Goal: Information Seeking & Learning: Learn about a topic

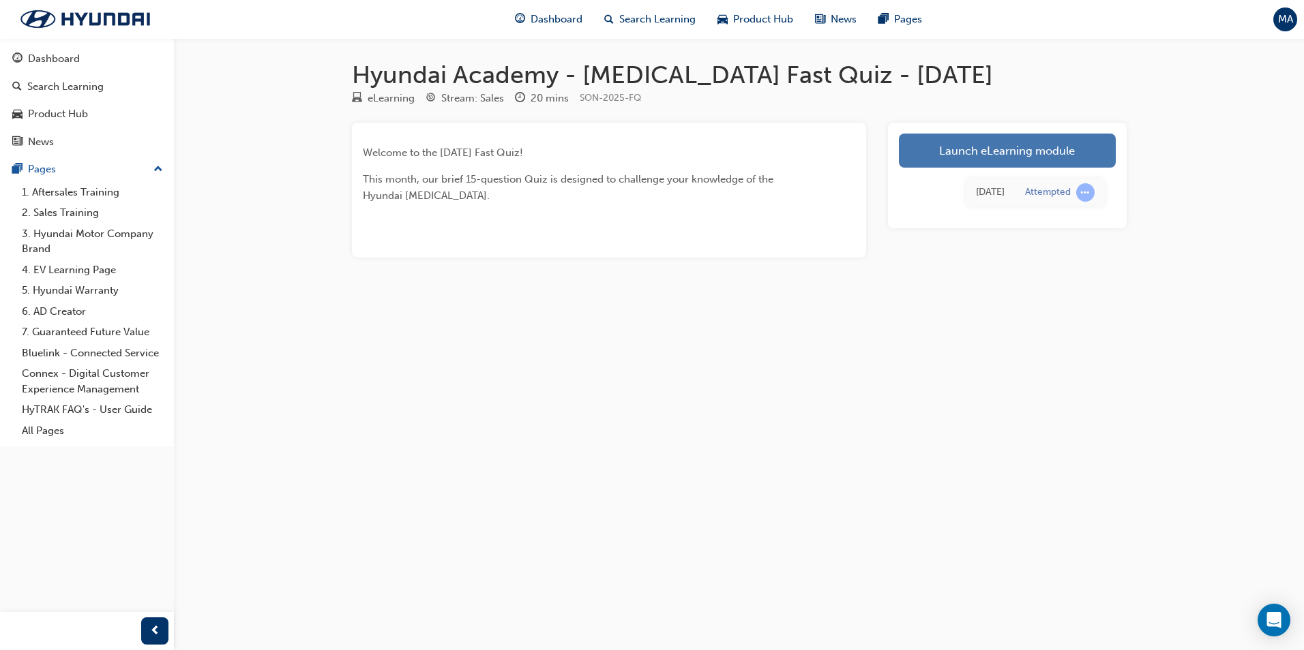
click at [935, 146] on link "Launch eLearning module" at bounding box center [1007, 151] width 217 height 34
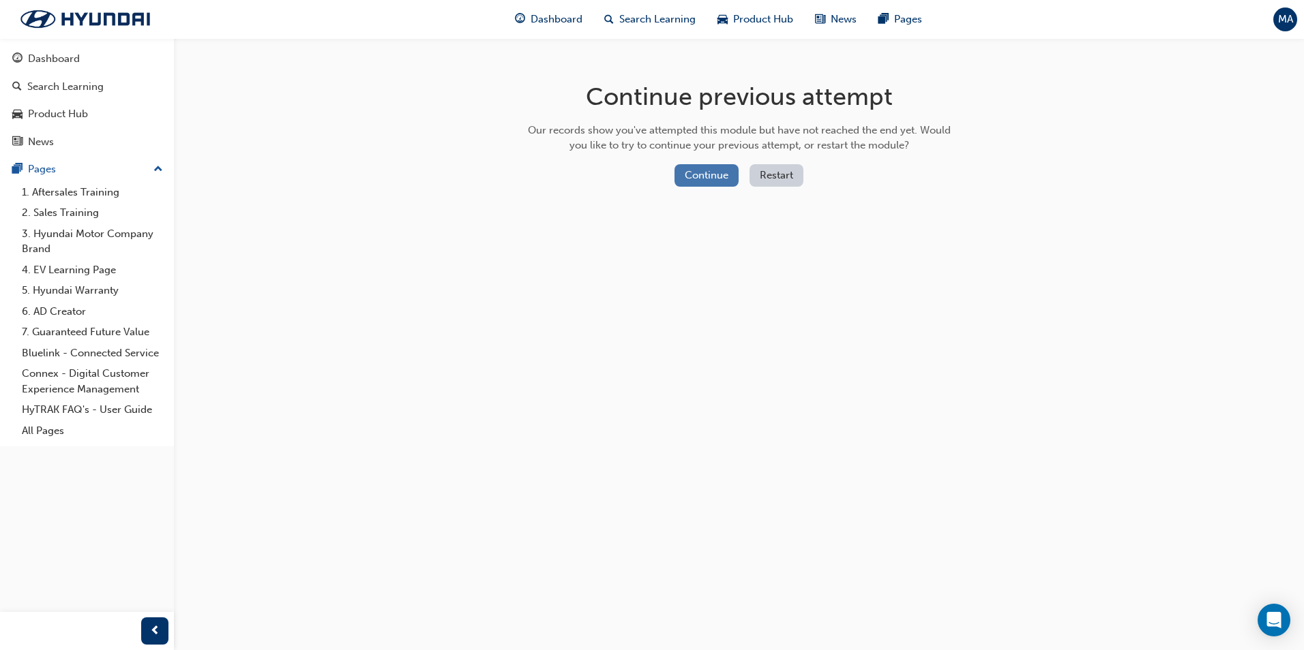
click at [710, 183] on button "Continue" at bounding box center [706, 175] width 64 height 22
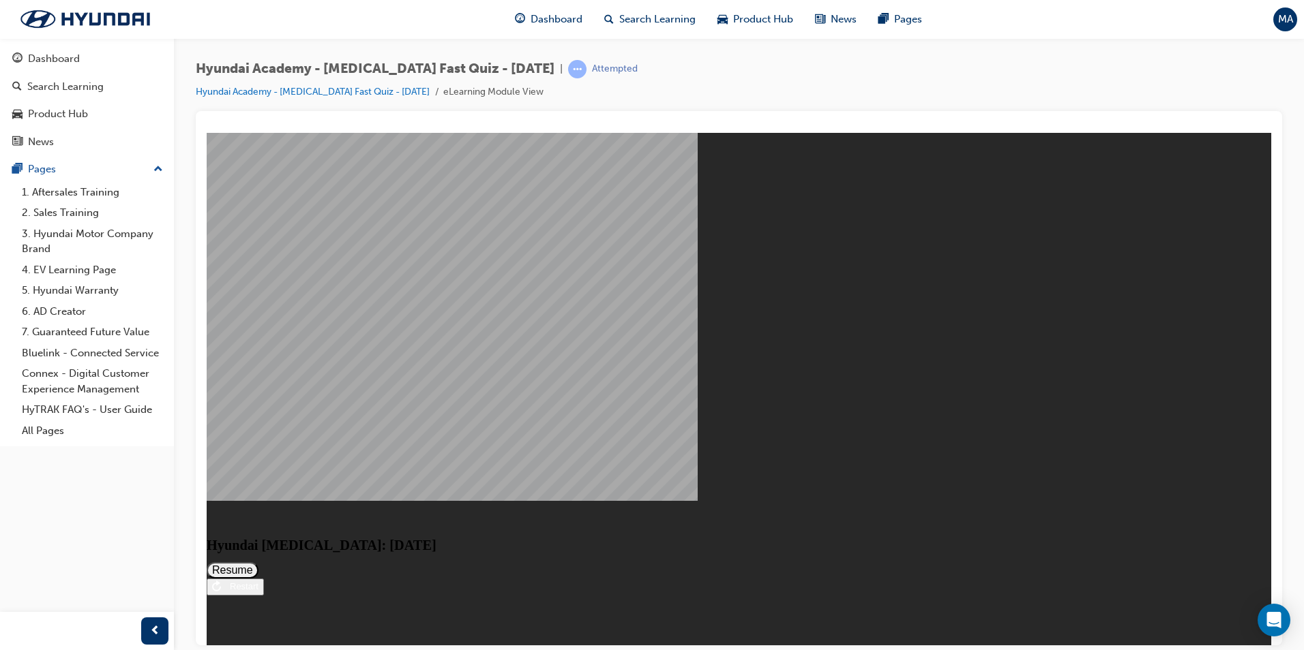
click at [258, 591] on div "Restart" at bounding box center [239, 586] width 37 height 10
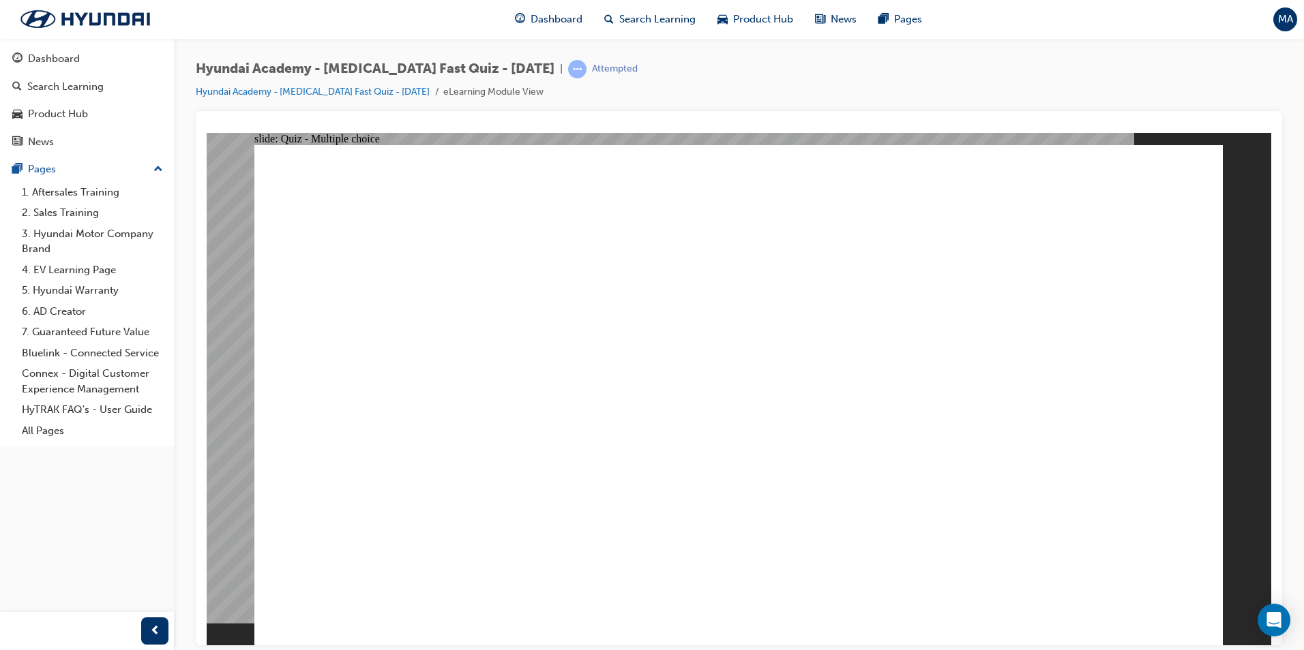
radio input "true"
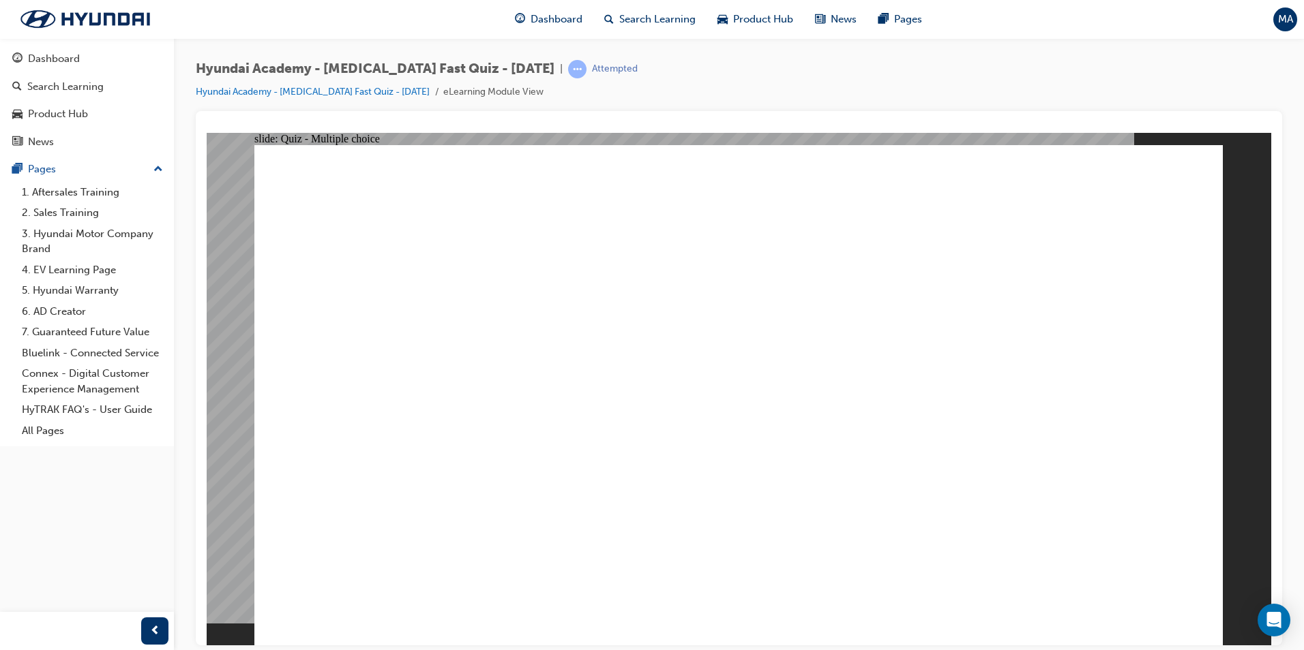
radio input "true"
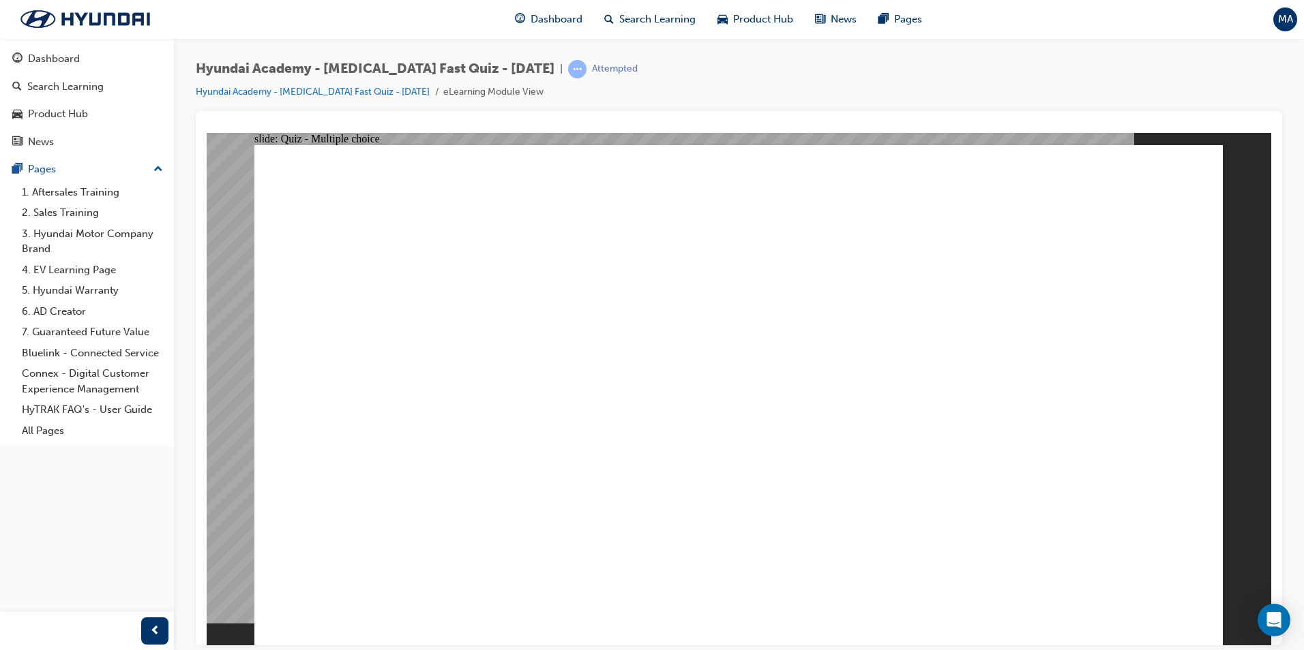
checkbox input "true"
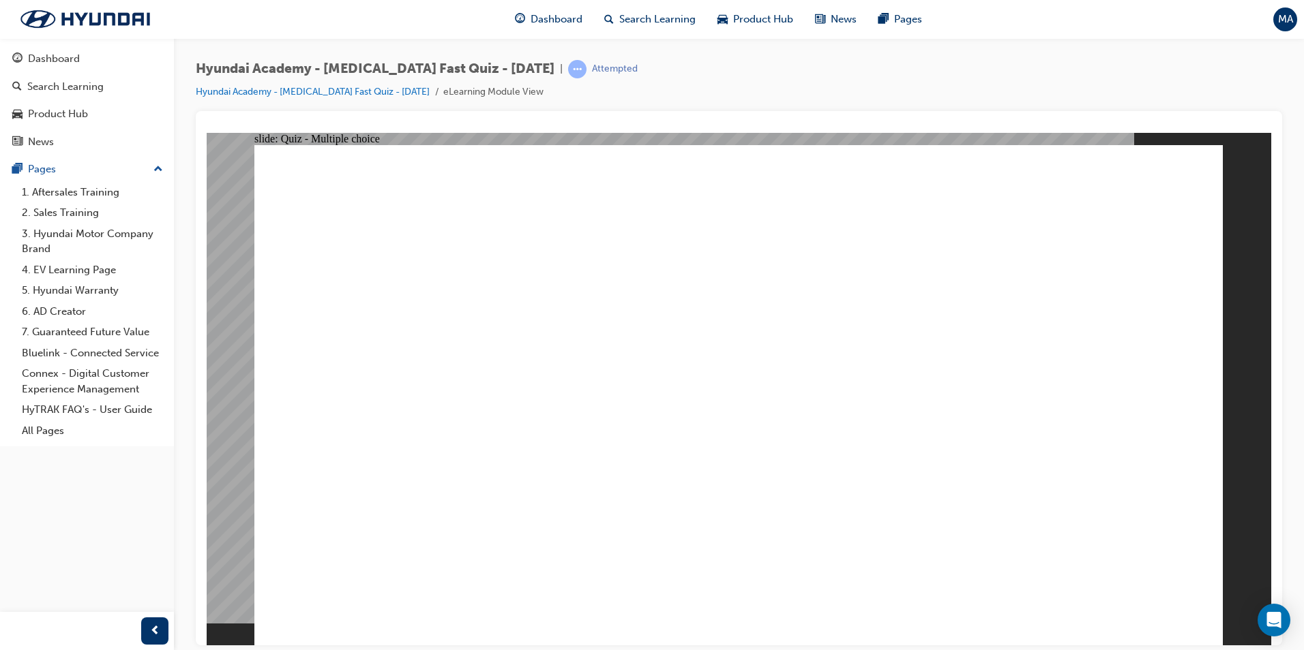
radio input "true"
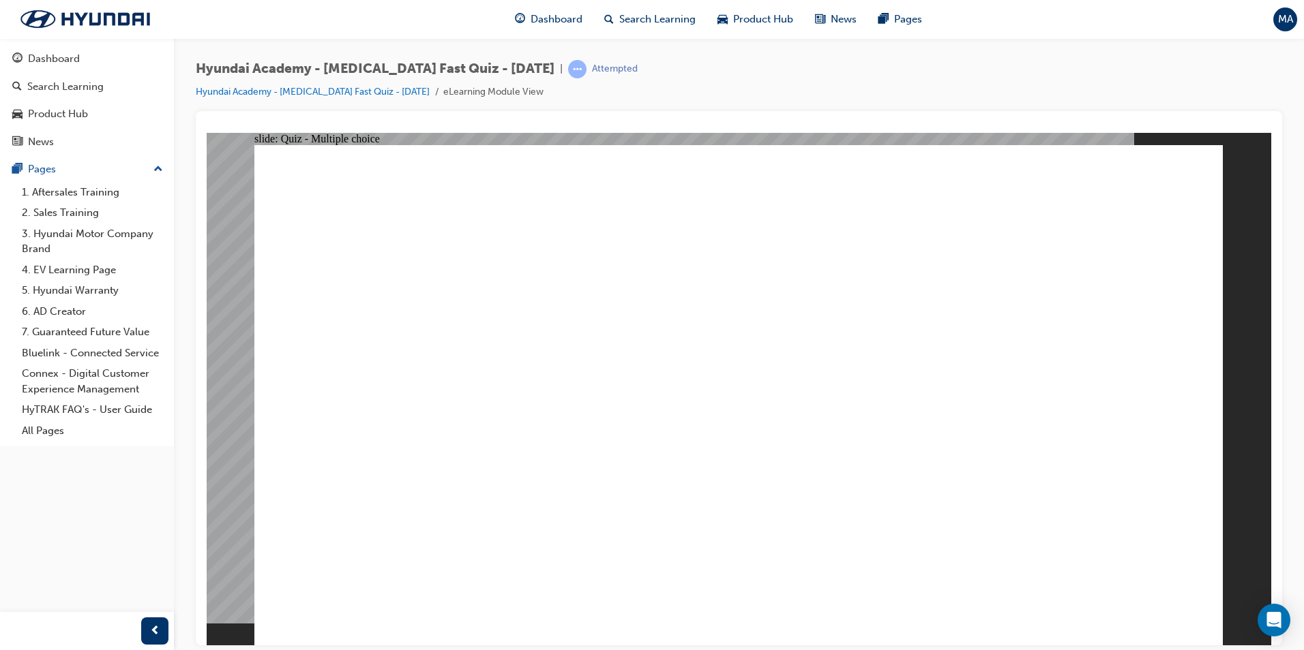
radio input "false"
radio input "true"
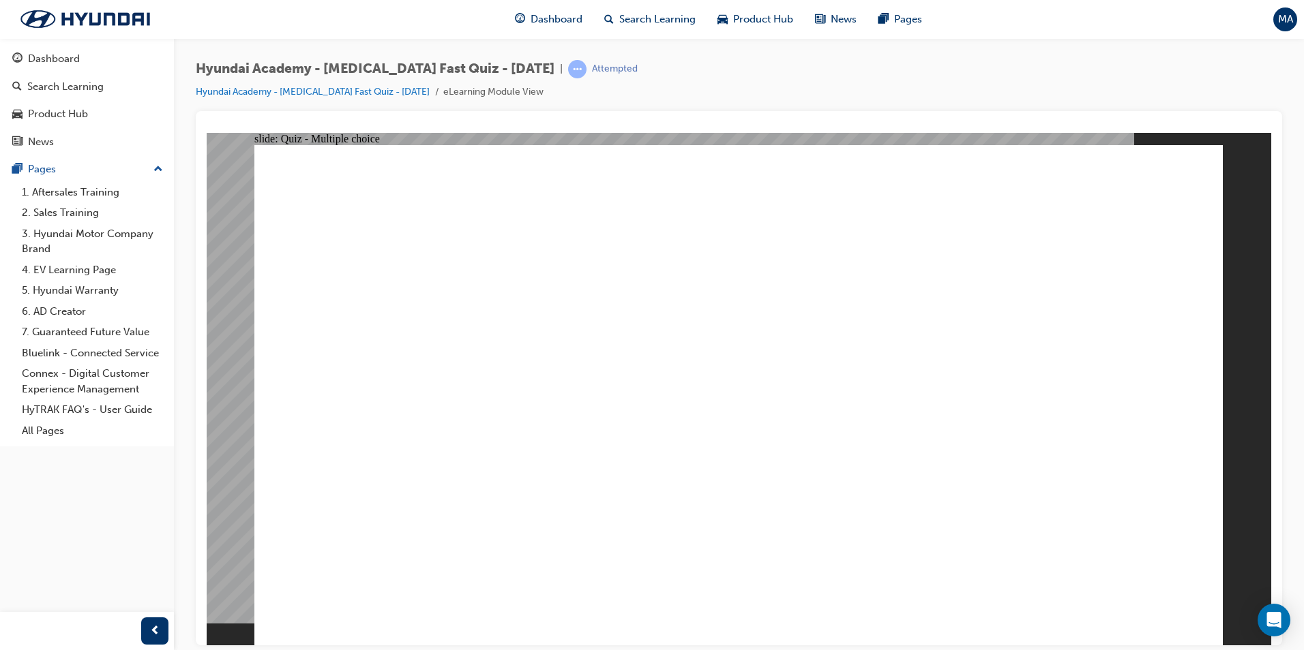
checkbox input "true"
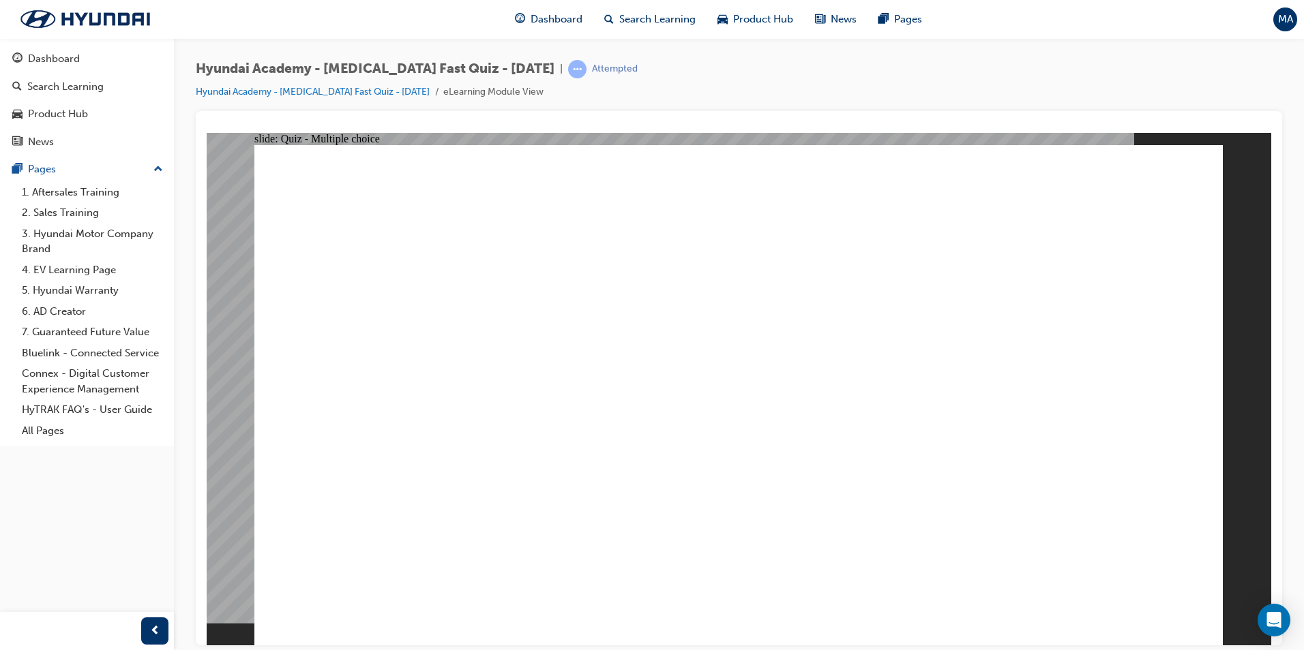
drag, startPoint x: 579, startPoint y: 627, endPoint x: 584, endPoint y: 619, distance: 9.3
checkbox input "true"
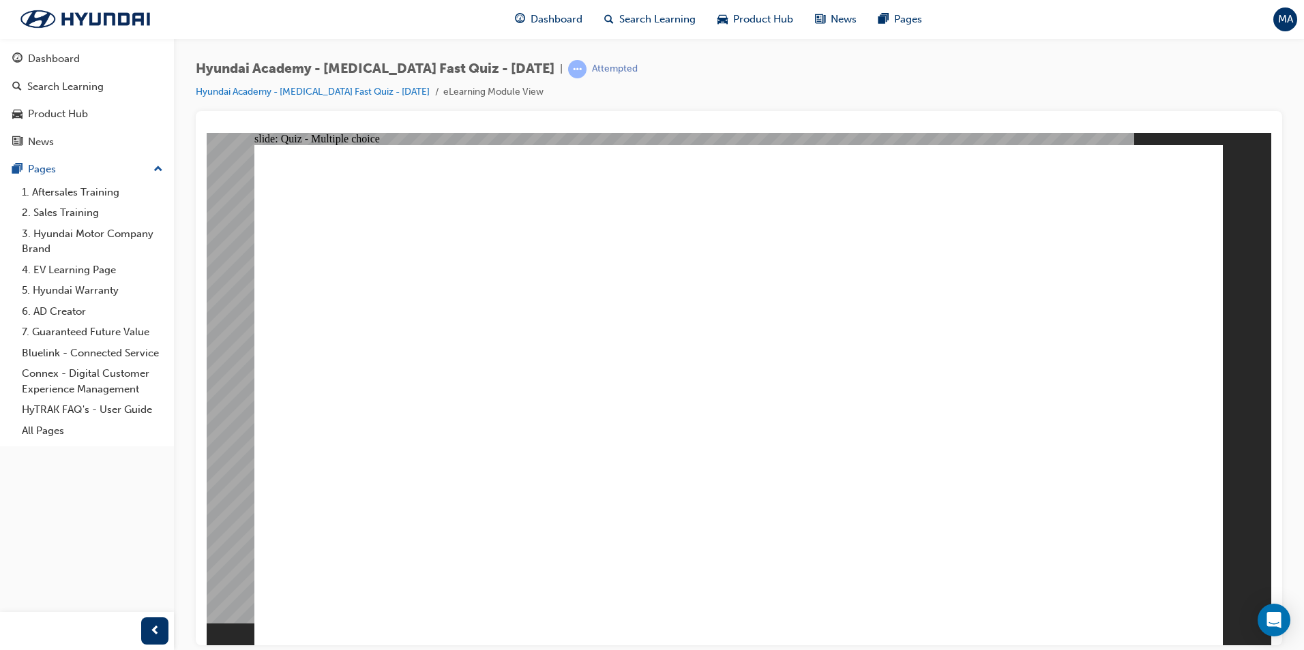
radio input "true"
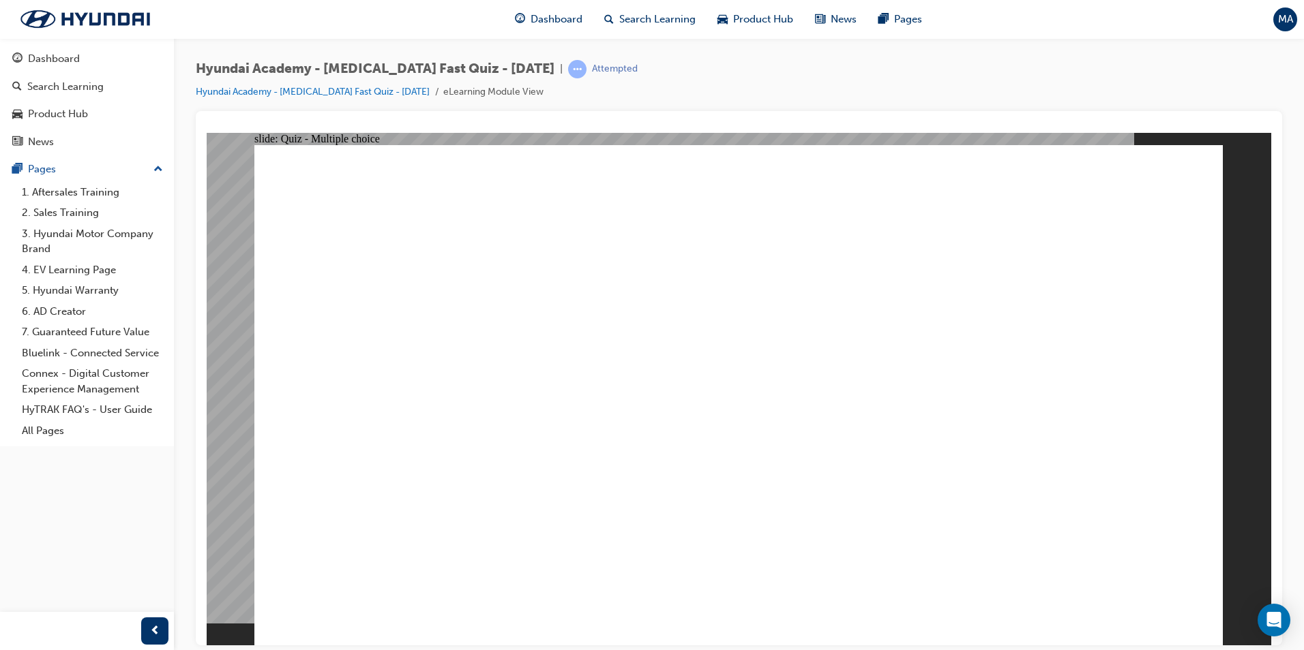
radio input "false"
radio input "true"
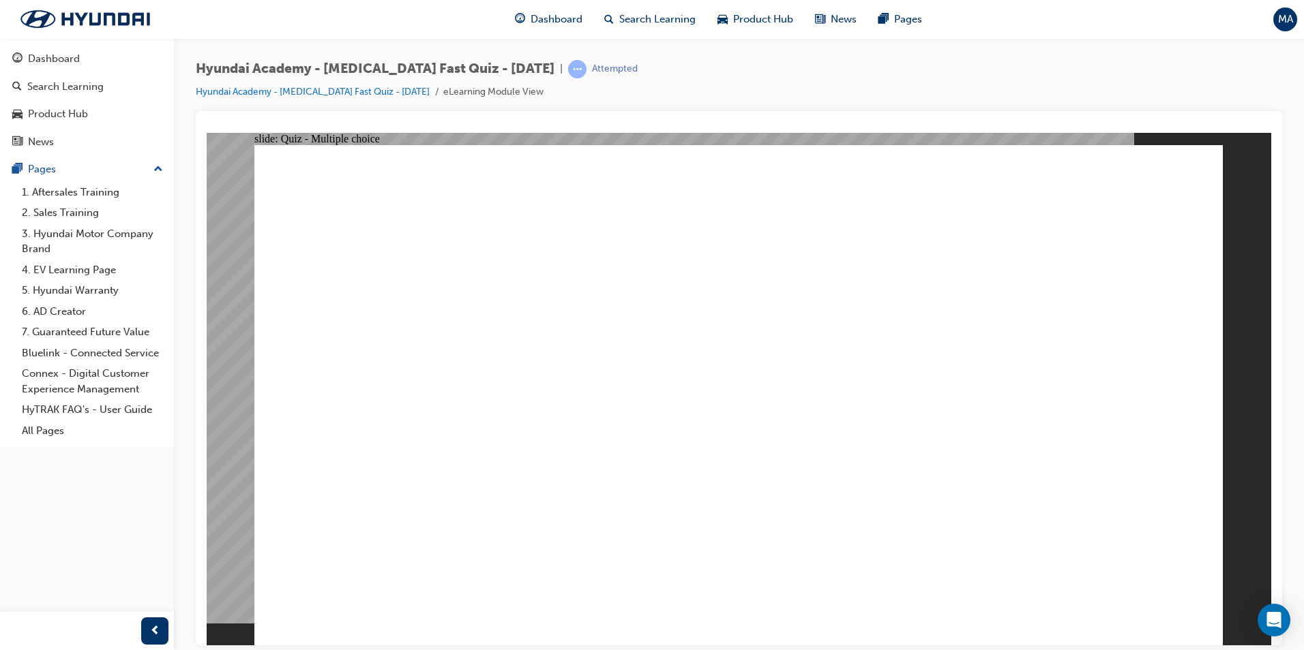
drag, startPoint x: 528, startPoint y: 415, endPoint x: 537, endPoint y: 398, distance: 18.6
checkbox input "true"
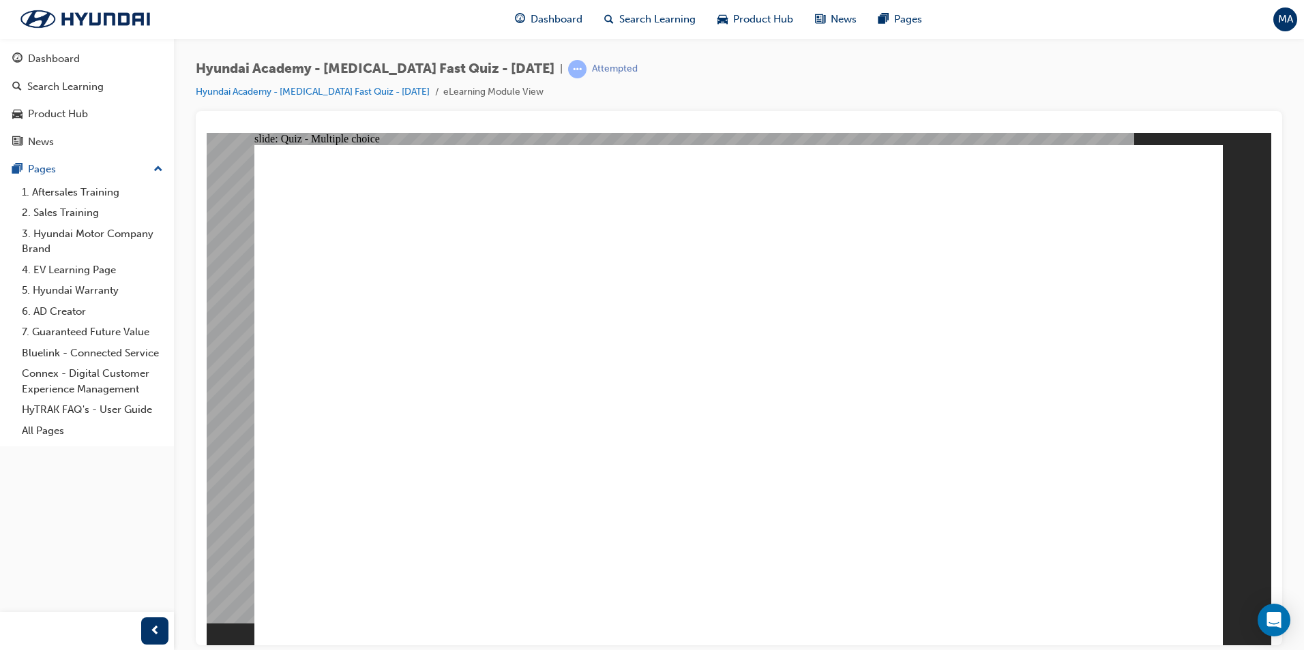
checkbox input "true"
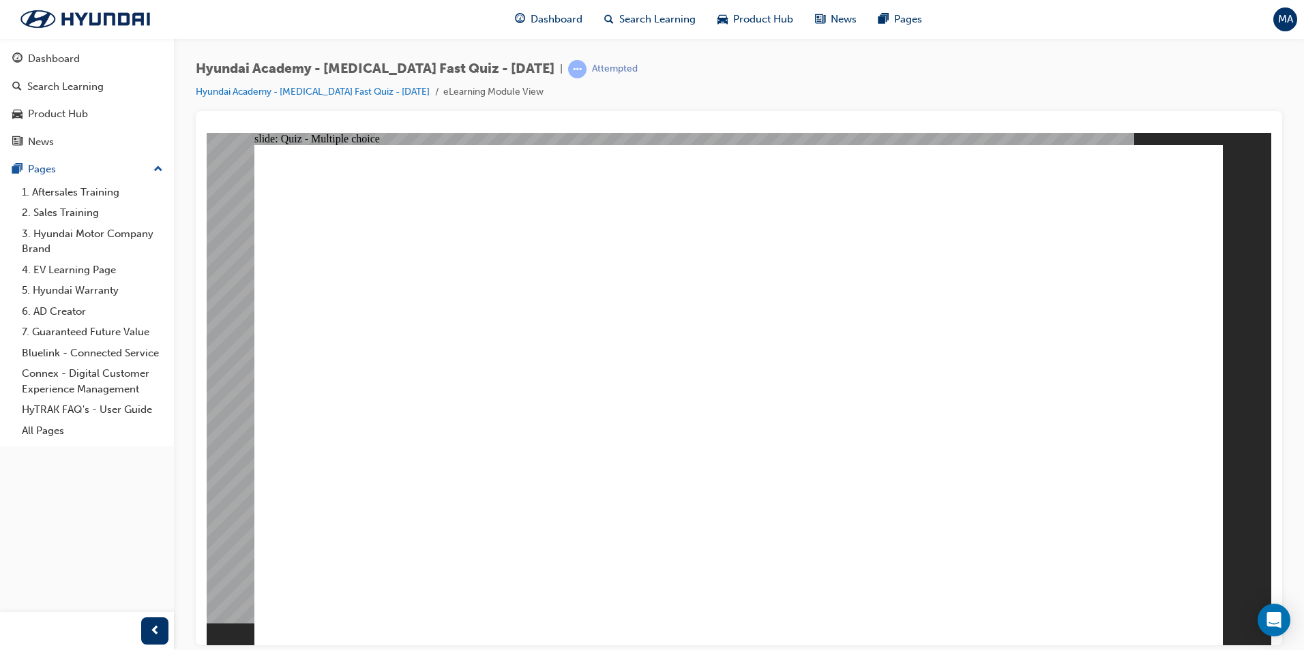
checkbox input "true"
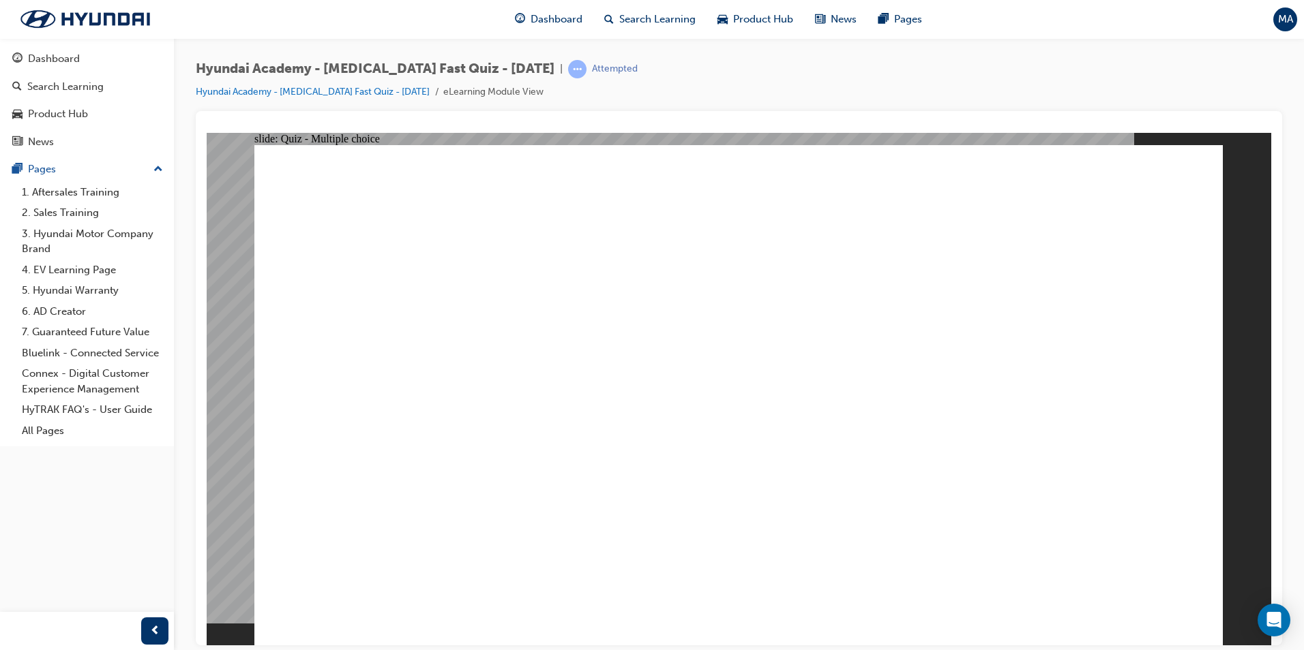
radio input "true"
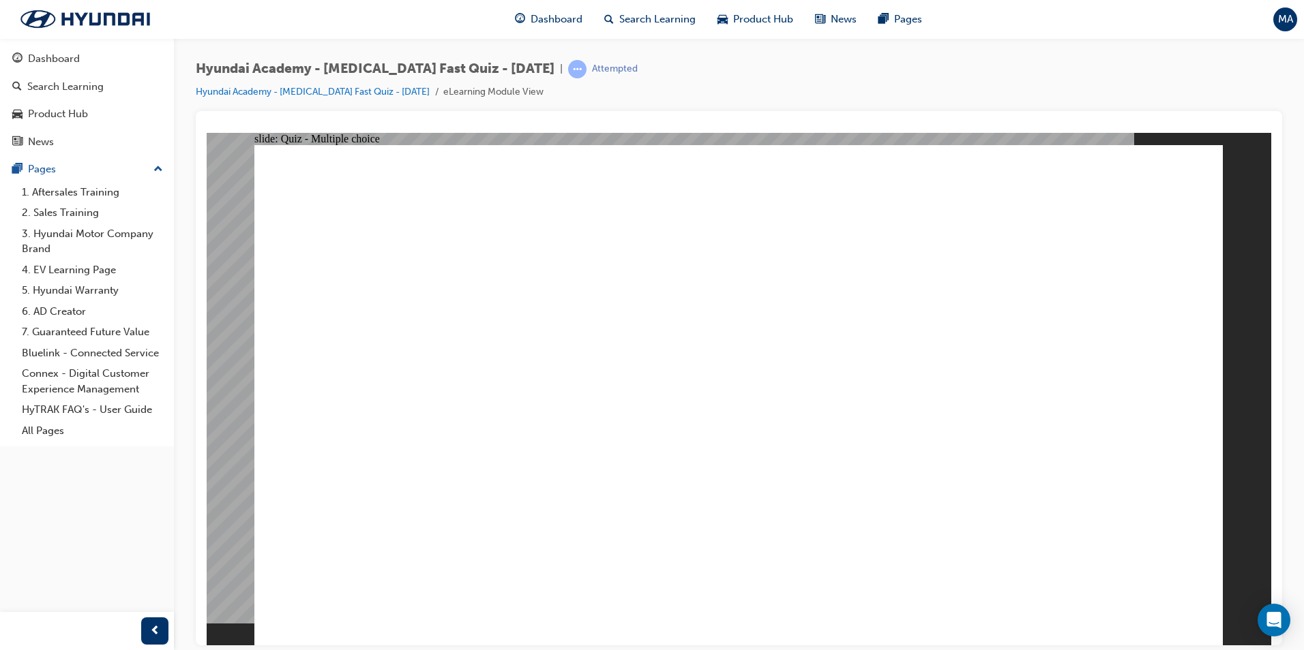
checkbox input "true"
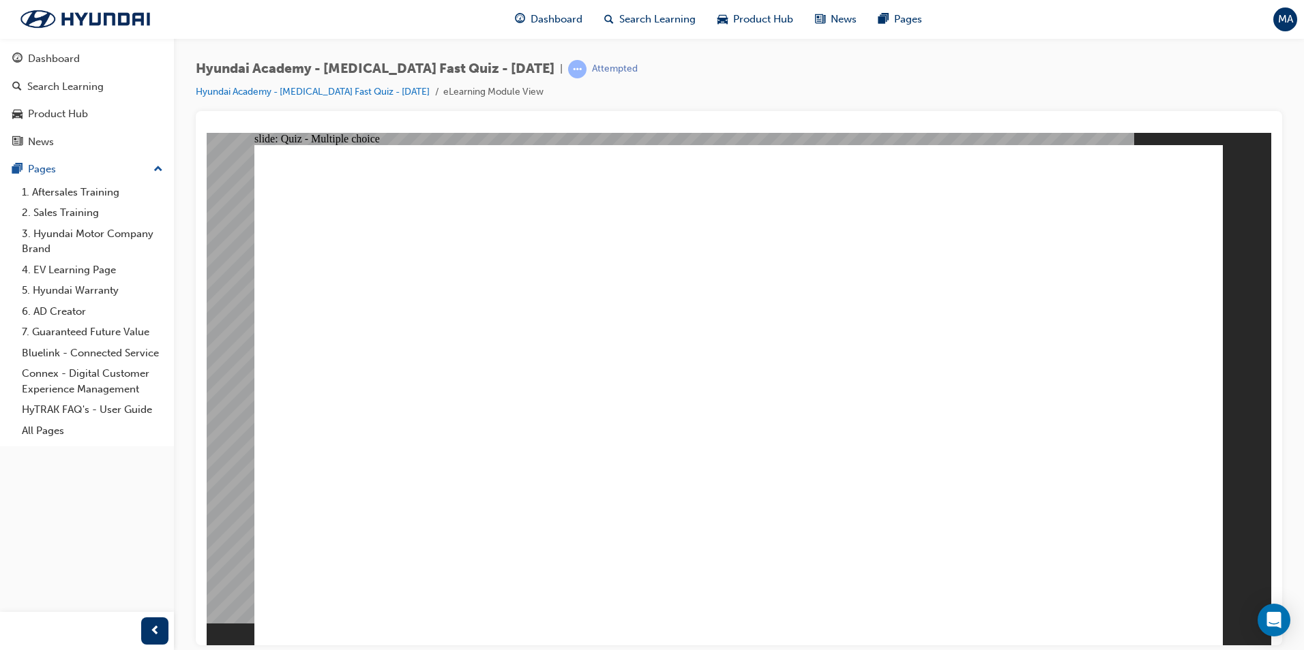
radio input "true"
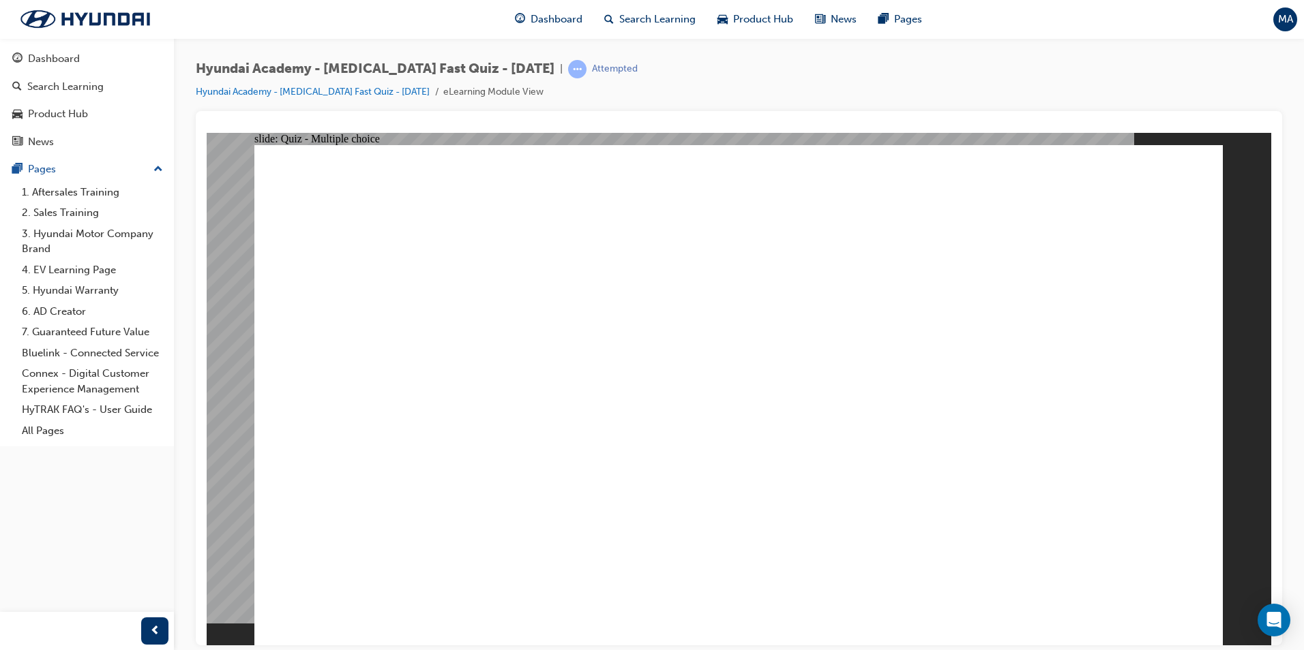
radio input "true"
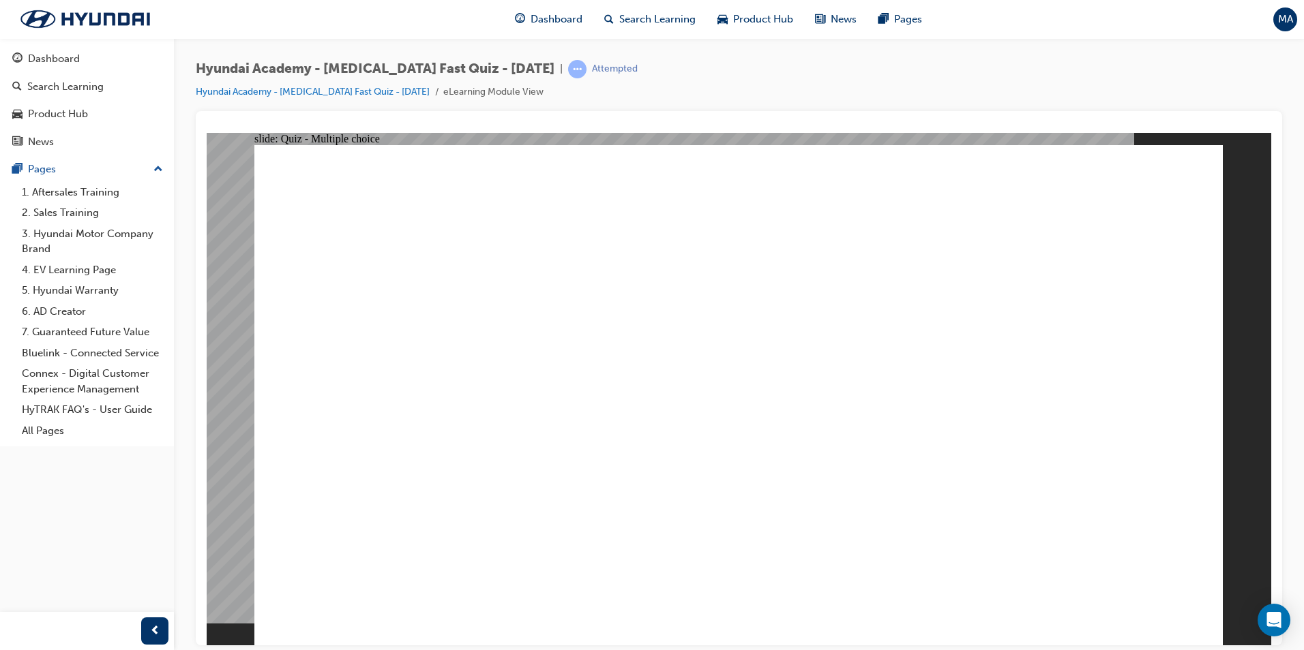
radio input "true"
drag, startPoint x: 1115, startPoint y: 616, endPoint x: 1130, endPoint y: 614, distance: 15.1
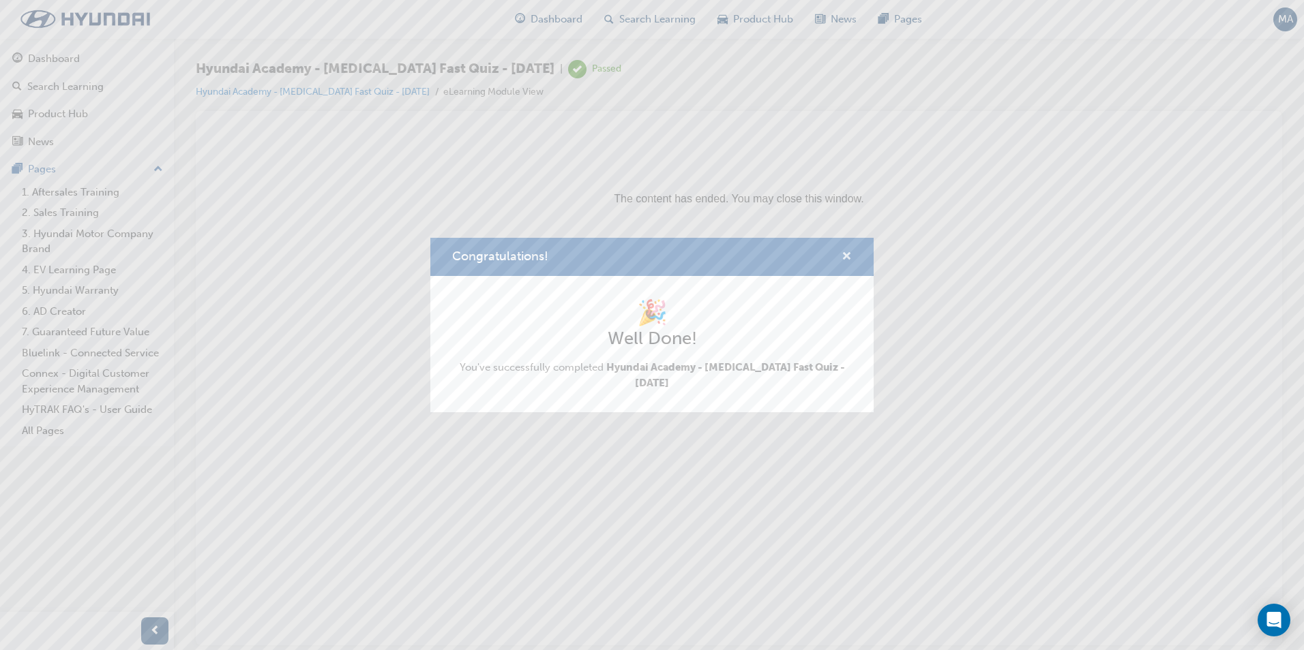
click at [847, 260] on span "cross-icon" at bounding box center [846, 258] width 10 height 12
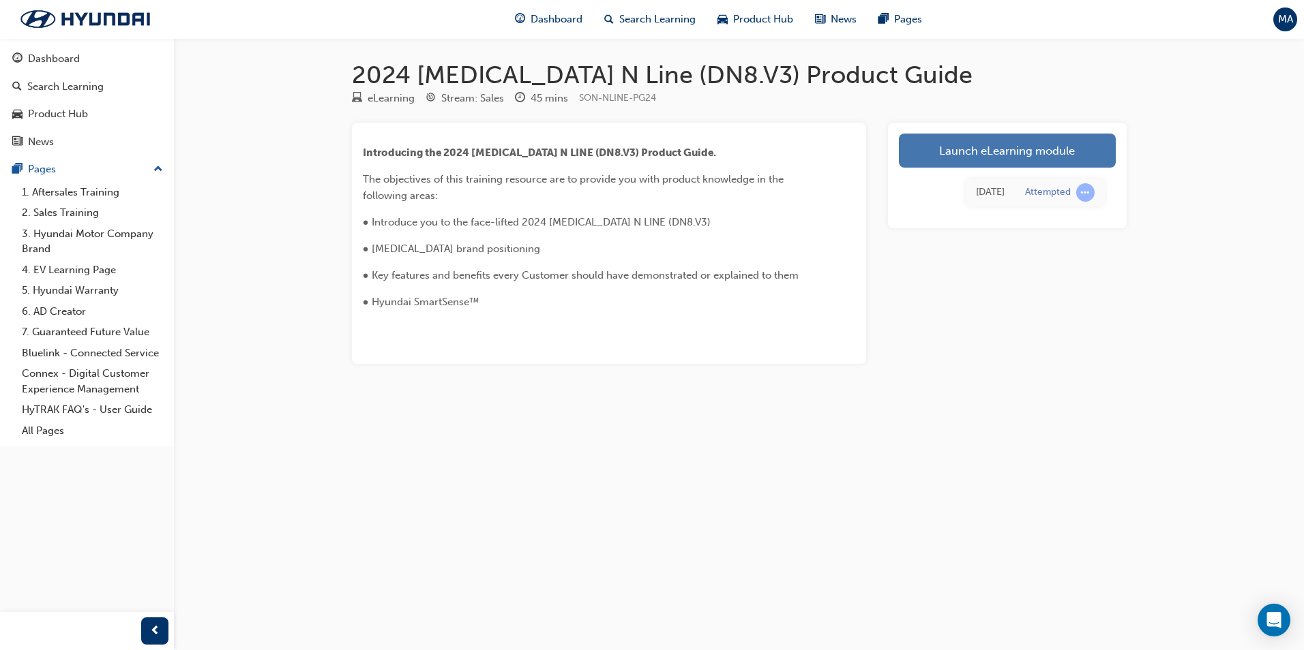
click at [956, 152] on link "Launch eLearning module" at bounding box center [1007, 151] width 217 height 34
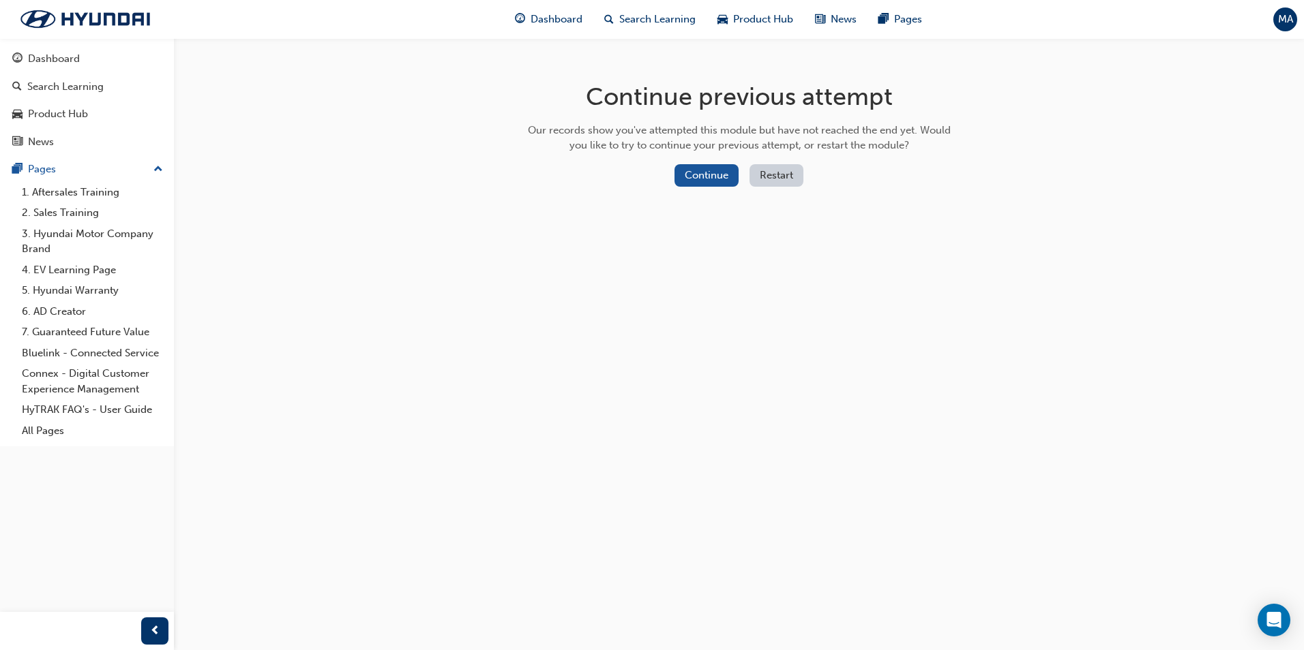
click at [783, 170] on button "Restart" at bounding box center [776, 175] width 54 height 22
